Goal: Information Seeking & Learning: Learn about a topic

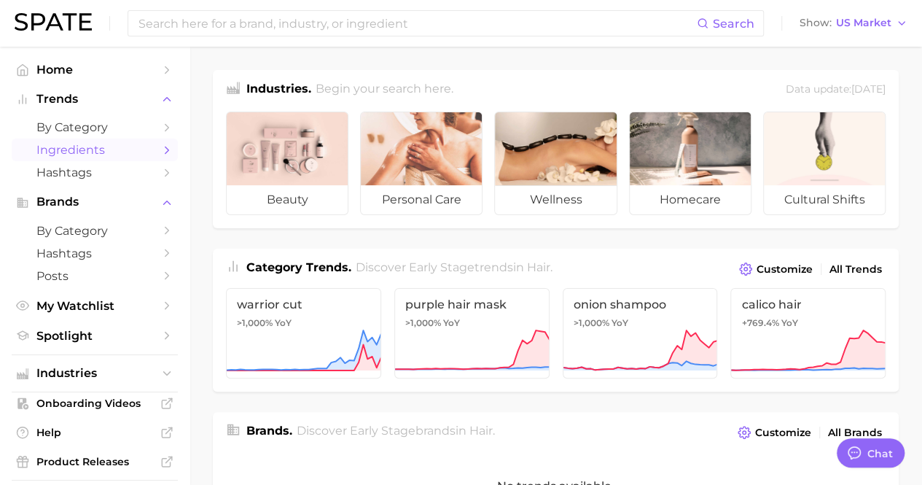
click at [73, 151] on span "Ingredients" at bounding box center [94, 150] width 117 height 14
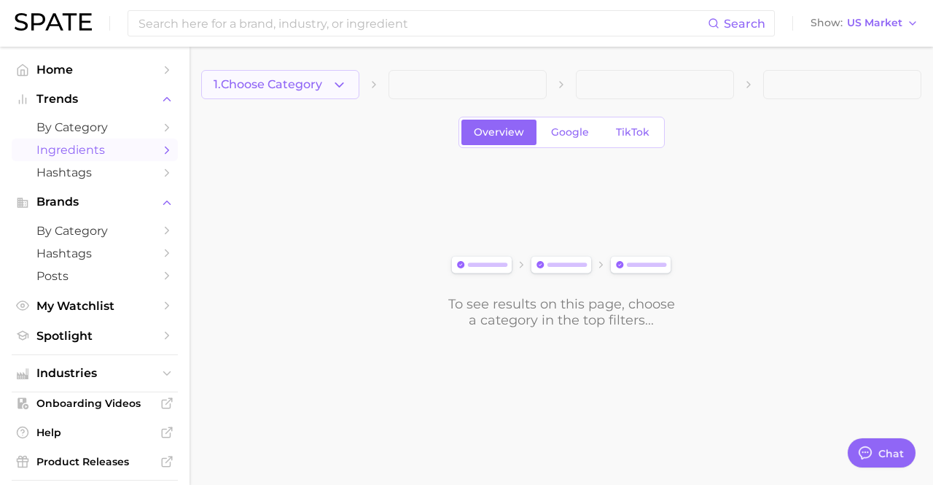
click at [268, 85] on span "1. Choose Category" at bounding box center [268, 84] width 109 height 13
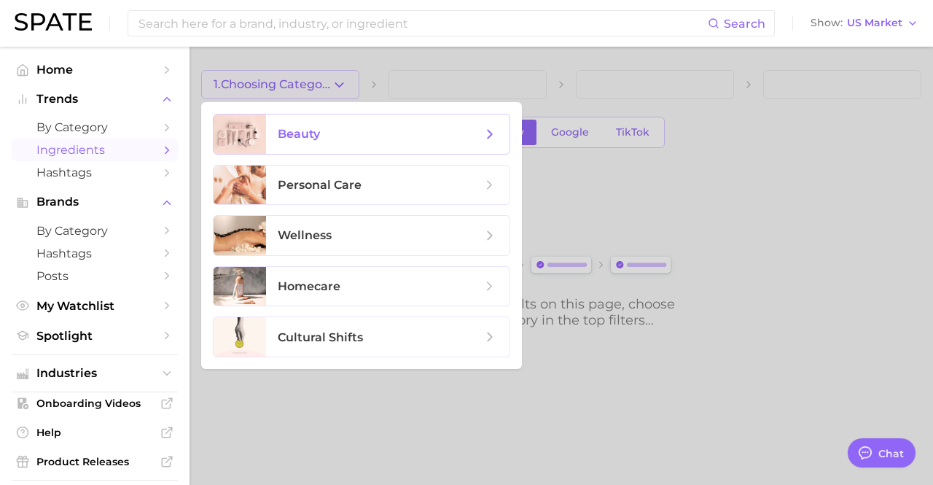
click at [286, 130] on span "beauty" at bounding box center [299, 134] width 42 height 14
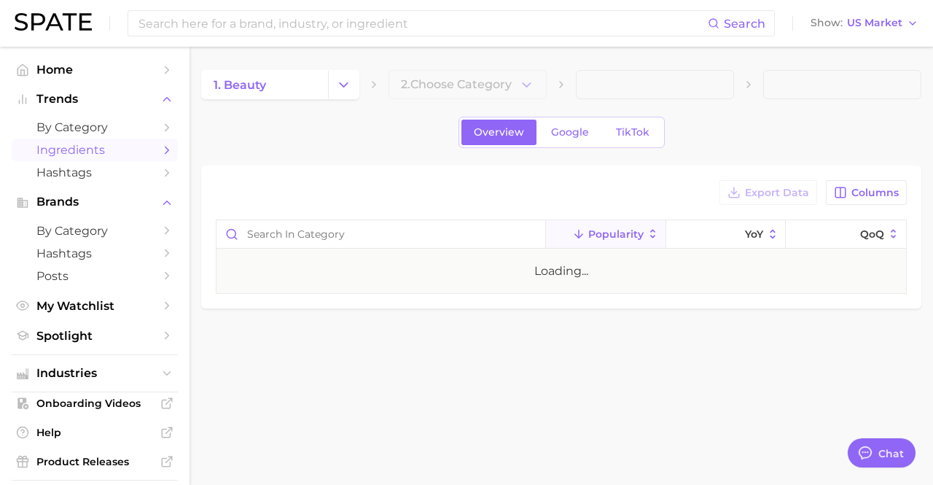
type textarea "x"
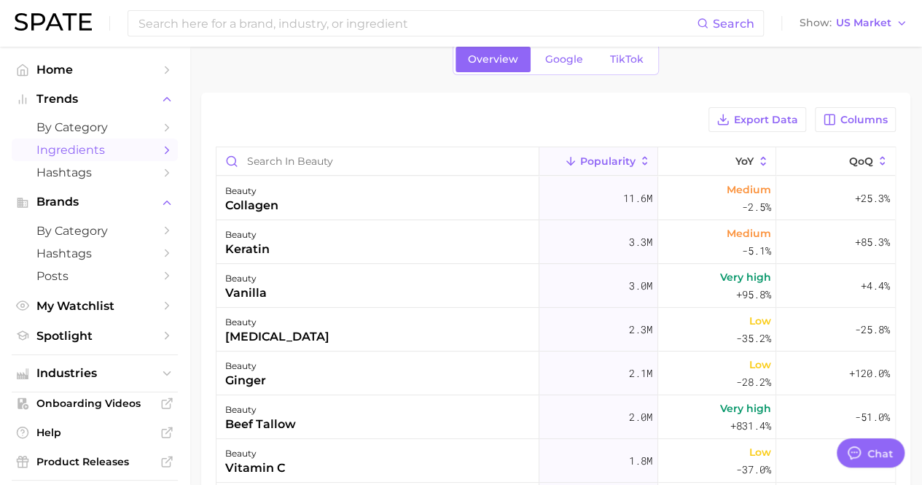
drag, startPoint x: 617, startPoint y: 65, endPoint x: 573, endPoint y: 64, distance: 43.7
click at [617, 65] on span "TikTok" at bounding box center [627, 59] width 34 height 12
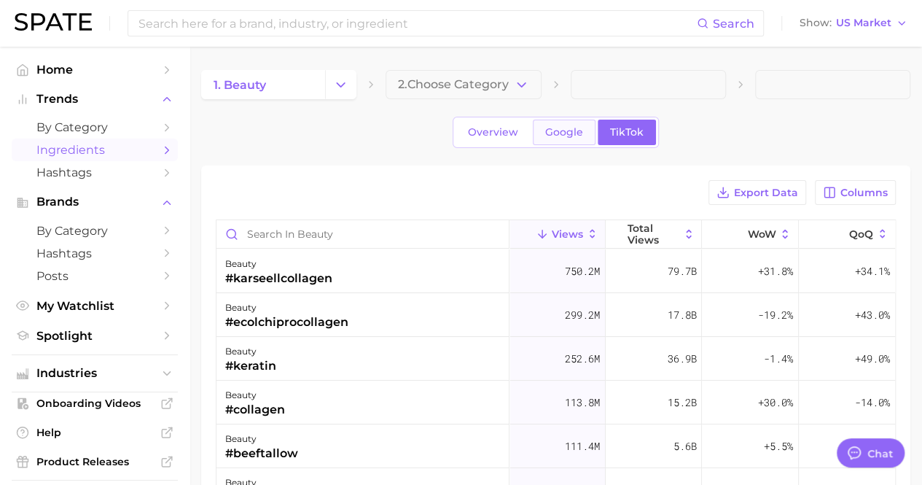
click at [557, 139] on link "Google" at bounding box center [564, 133] width 63 height 26
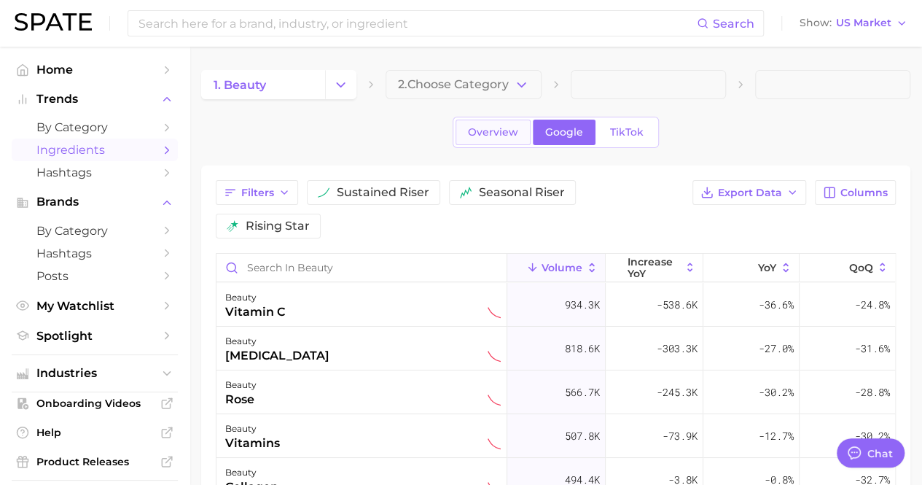
click at [496, 144] on link "Overview" at bounding box center [492, 133] width 75 height 26
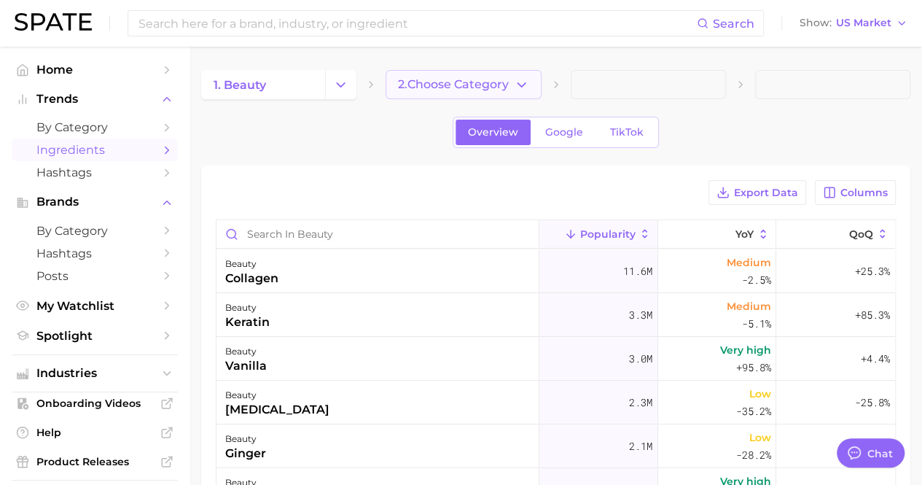
click at [530, 92] on button "2. Choose Category" at bounding box center [463, 84] width 155 height 29
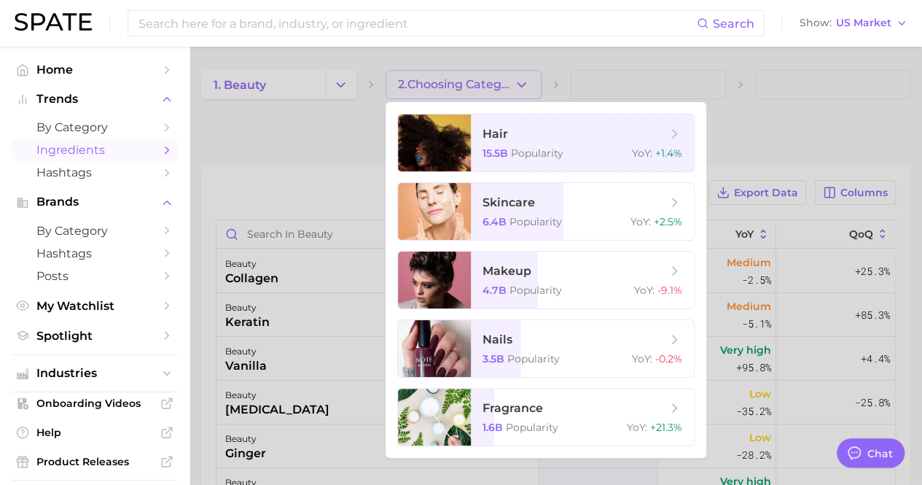
click at [812, 132] on div at bounding box center [461, 242] width 922 height 485
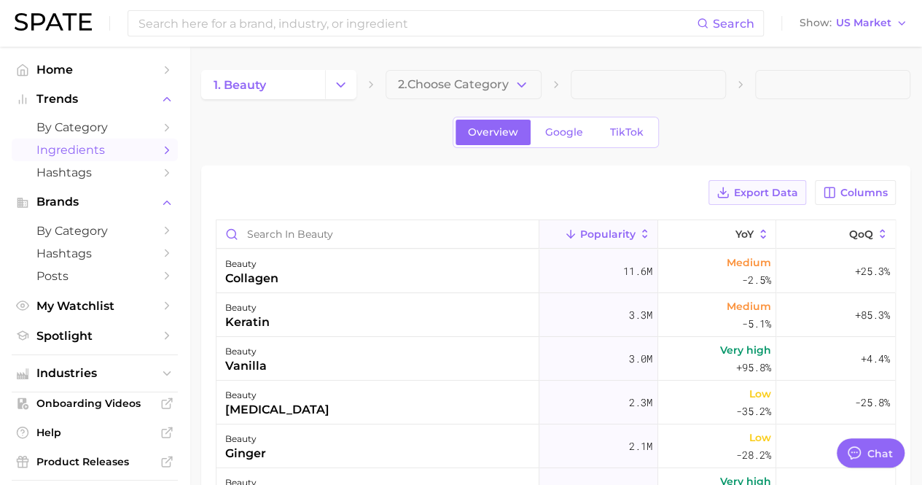
click at [762, 196] on span "Export Data" at bounding box center [766, 193] width 64 height 12
